Goal: Transaction & Acquisition: Purchase product/service

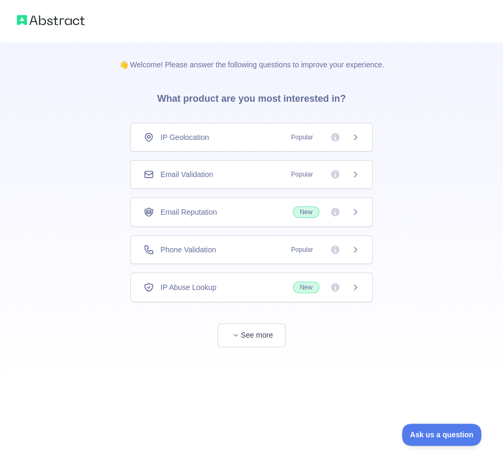
click at [313, 253] on span "Popular" at bounding box center [302, 249] width 34 height 11
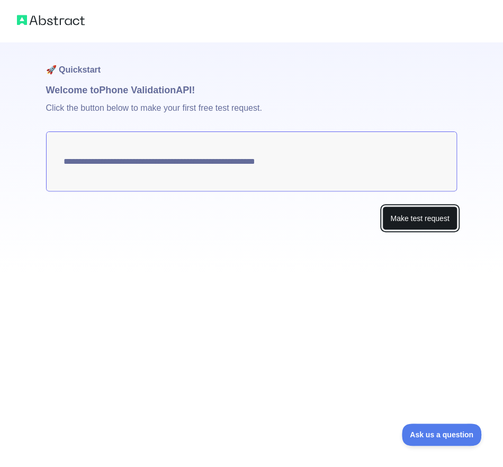
click at [440, 220] on button "Make test request" at bounding box center [419, 218] width 75 height 24
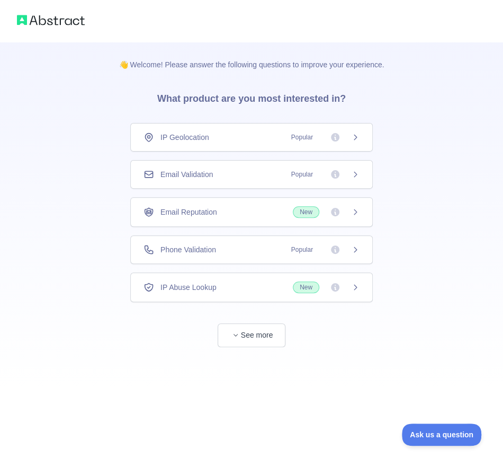
click at [249, 214] on div "Email Reputation New" at bounding box center [252, 212] width 216 height 12
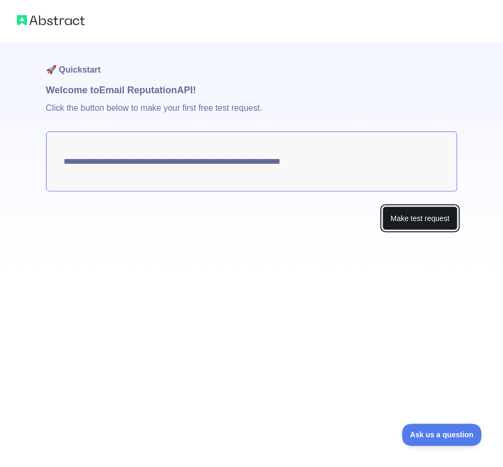
click at [413, 221] on button "Make test request" at bounding box center [419, 218] width 75 height 24
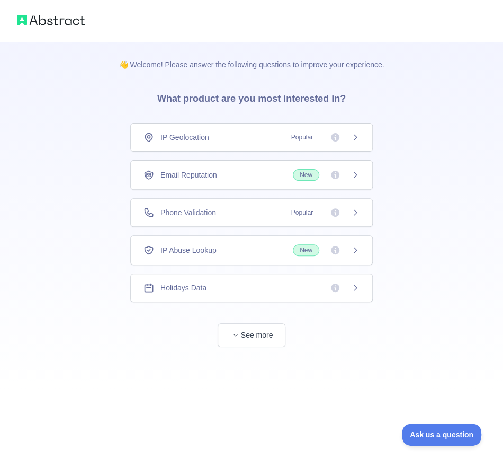
click at [229, 218] on div "Phone Validation Popular" at bounding box center [251, 212] width 243 height 29
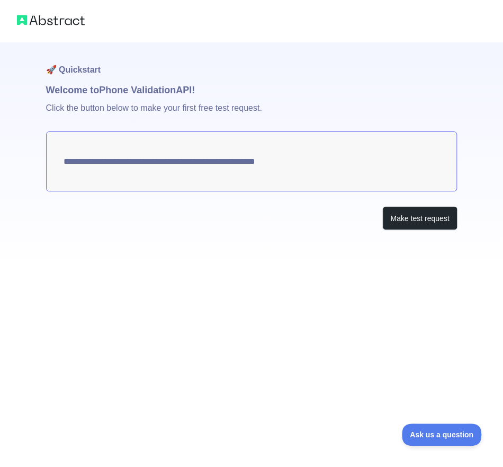
click at [319, 162] on textarea "**********" at bounding box center [252, 161] width 412 height 60
click at [410, 219] on button "Make test request" at bounding box center [419, 218] width 75 height 24
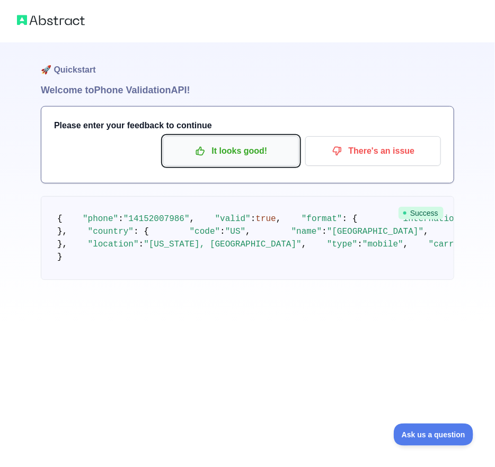
click at [273, 158] on p "It looks good!" at bounding box center [231, 151] width 120 height 18
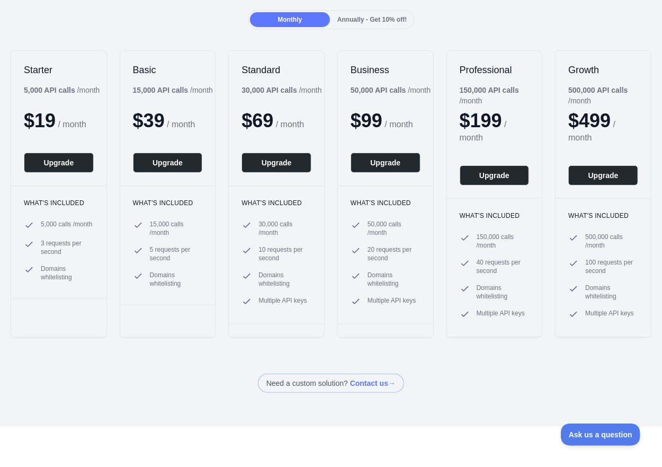
scroll to position [106, 0]
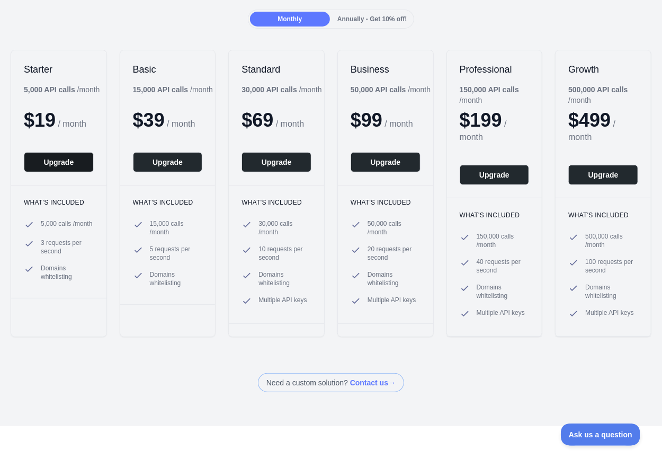
click at [58, 160] on button "Upgrade" at bounding box center [59, 162] width 70 height 20
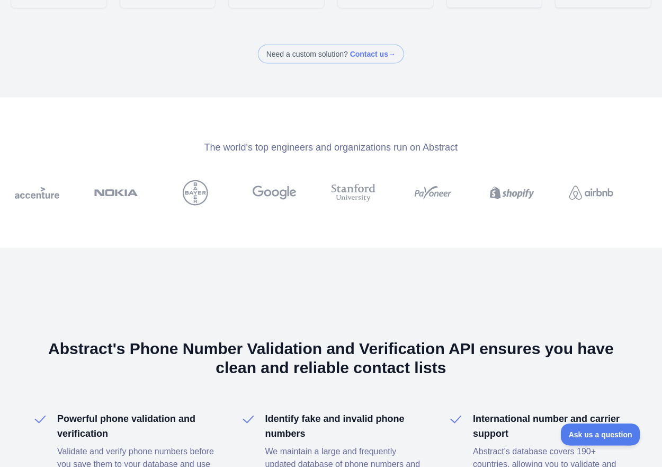
scroll to position [400, 0]
